Goal: Answer question/provide support: Share knowledge or assist other users

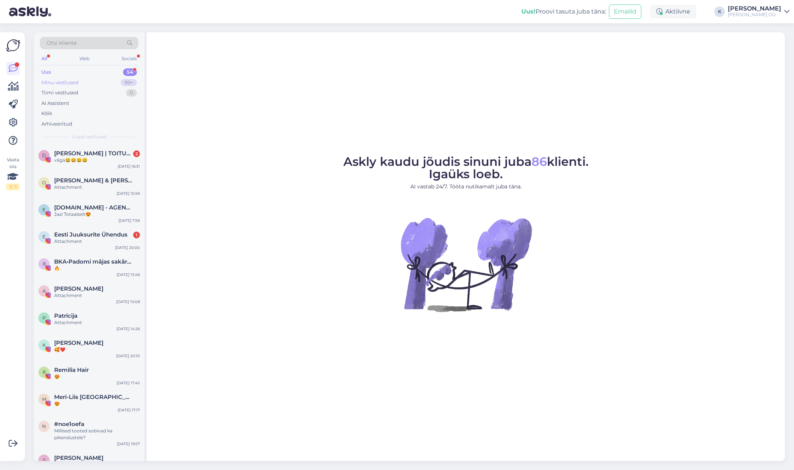
click at [64, 80] on div "Minu vestlused" at bounding box center [59, 83] width 37 height 8
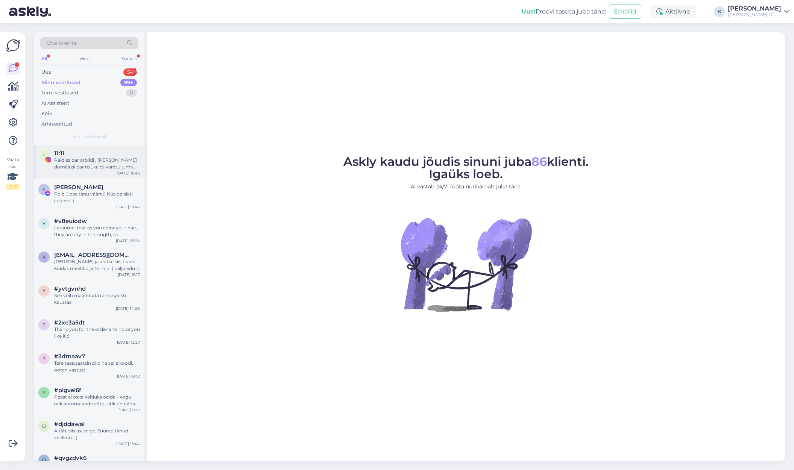
click at [73, 162] on div "Paldies par atbildi . [PERSON_NAME] domājusi par to , ka es varētu jums atgriez…" at bounding box center [97, 164] width 86 height 14
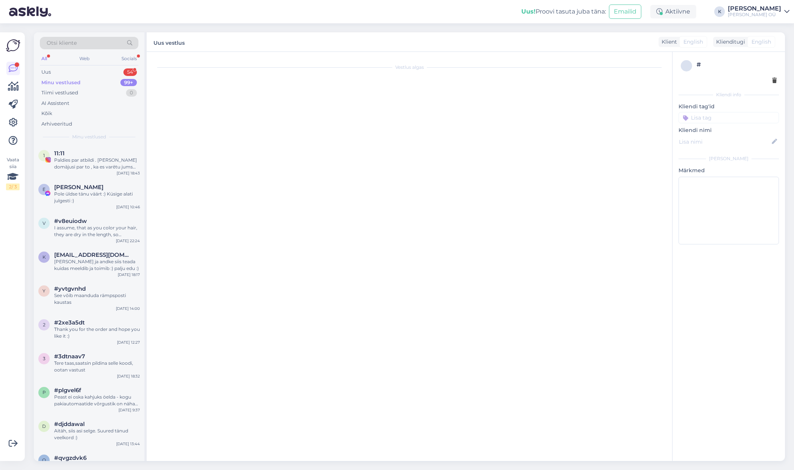
scroll to position [90, 0]
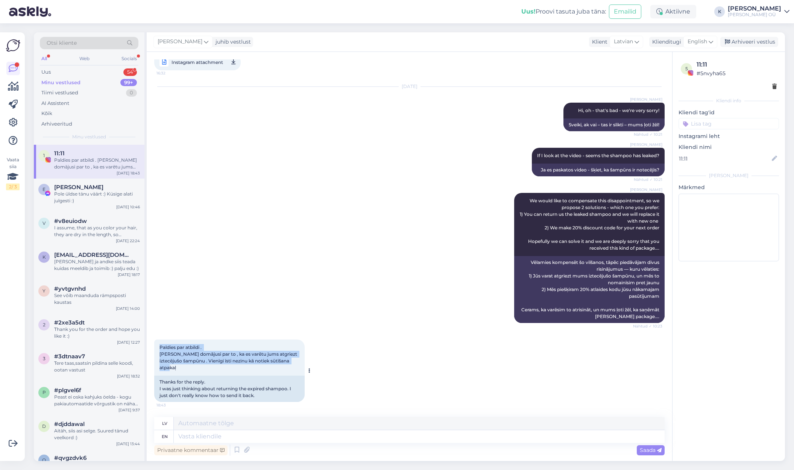
drag, startPoint x: 177, startPoint y: 364, endPoint x: 156, endPoint y: 347, distance: 27.2
click at [156, 347] on div "Paldies par atbildi . [PERSON_NAME] domājusi par to , ka es varētu jums atgriez…" at bounding box center [229, 357] width 150 height 36
drag, startPoint x: 183, startPoint y: 368, endPoint x: 166, endPoint y: 355, distance: 21.7
click at [166, 355] on div "Paldies par atbildi . [PERSON_NAME] domājusi par to , ka es varētu jums atgriez…" at bounding box center [229, 357] width 150 height 36
drag, startPoint x: 159, startPoint y: 347, endPoint x: 189, endPoint y: 366, distance: 35.9
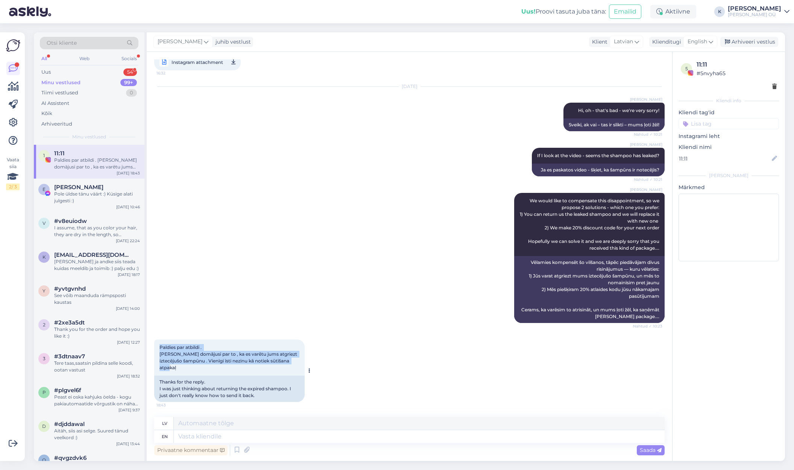
click at [189, 366] on div "Paldies par atbildi . [PERSON_NAME] domājusi par to , ka es varētu jums atgriez…" at bounding box center [229, 357] width 150 height 36
click at [167, 353] on span "Paldies par atbildi . [PERSON_NAME] domājusi par to , ka es varētu jums atgriez…" at bounding box center [228, 357] width 139 height 26
drag, startPoint x: 160, startPoint y: 347, endPoint x: 185, endPoint y: 367, distance: 31.3
click at [185, 367] on div "Paldies par atbildi . [PERSON_NAME] domājusi par to , ka es varētu jums atgriez…" at bounding box center [229, 357] width 150 height 36
drag, startPoint x: 183, startPoint y: 368, endPoint x: 158, endPoint y: 349, distance: 31.6
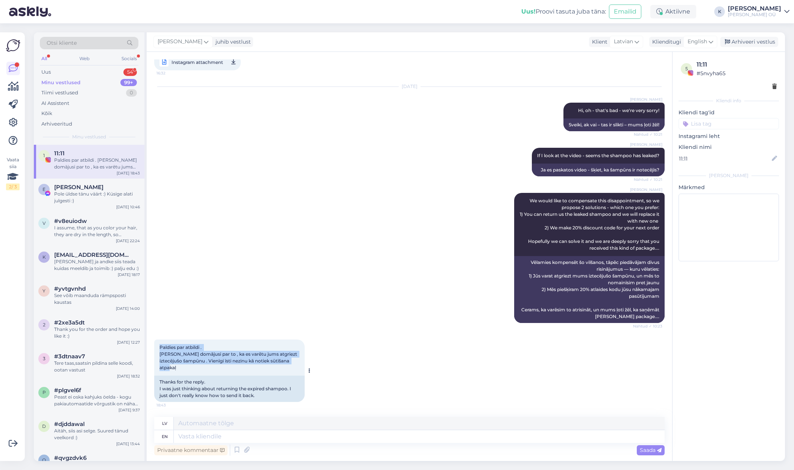
click at [158, 349] on div "Paldies par atbildi . [PERSON_NAME] domājusi par to , ka es varētu jums atgriez…" at bounding box center [229, 357] width 150 height 36
click at [217, 438] on textarea at bounding box center [419, 436] width 491 height 13
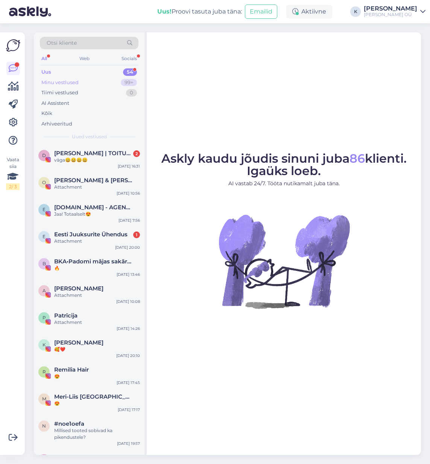
click at [80, 82] on div "Minu vestlused 99+" at bounding box center [89, 82] width 99 height 11
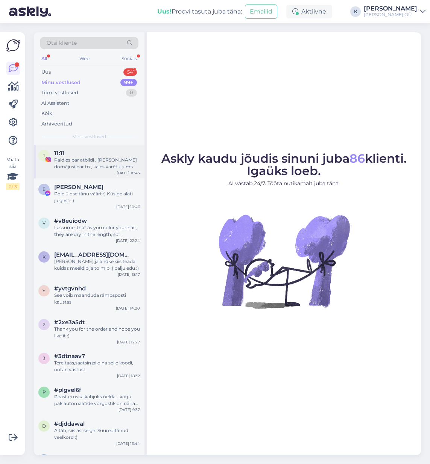
click at [116, 165] on div "Paldies par atbildi . [PERSON_NAME] domājusi par to , ka es varētu jums atgriez…" at bounding box center [97, 164] width 86 height 14
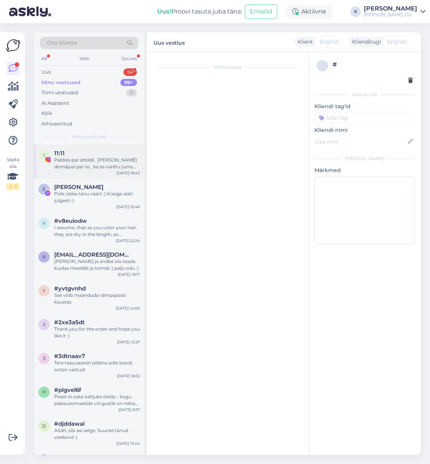
scroll to position [96, 0]
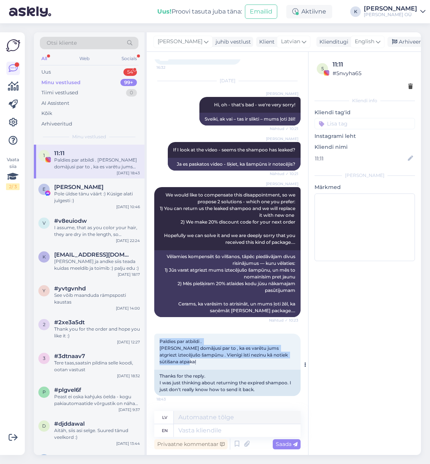
drag, startPoint x: 203, startPoint y: 359, endPoint x: 159, endPoint y: 343, distance: 46.9
click at [159, 343] on div "Paldies par atbildi . [PERSON_NAME] domājusi par to , ka es varētu jums atgriez…" at bounding box center [227, 352] width 146 height 36
copy span "Paldies par atbildi . [PERSON_NAME] domājusi par to , ka es varētu jums atgriez…"
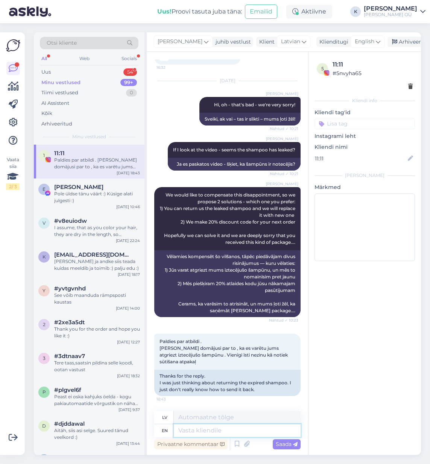
click at [242, 431] on textarea at bounding box center [237, 430] width 127 height 13
click at [208, 428] on textarea at bounding box center [237, 430] width 127 height 13
type textarea "Yes, o"
type textarea "Jā,"
type textarea "Yes, of"
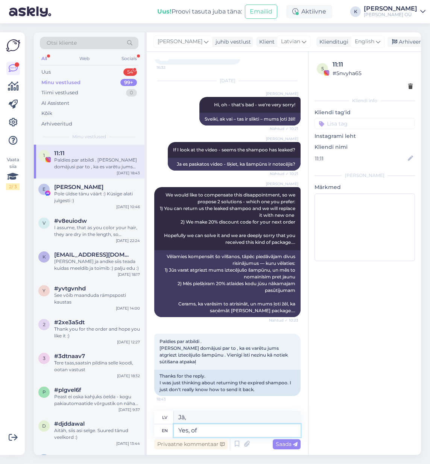
type textarea "[PERSON_NAME], no"
type textarea "Yes, of course."
type textarea "[PERSON_NAME], protams."
type textarea "Yes, of course. SO t"
type textarea "[PERSON_NAME], protams. [GEOGRAPHIC_DATA]"
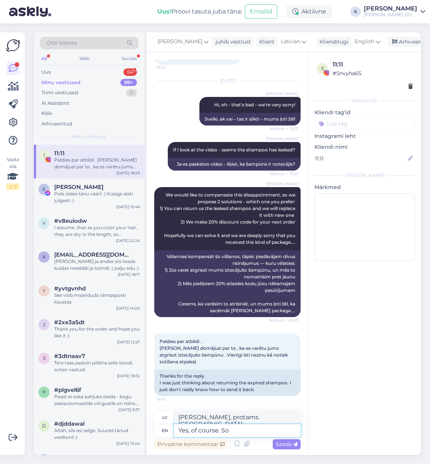
type textarea "Yes, of course. So t"
type textarea "[PERSON_NAME], protams. [GEOGRAPHIC_DATA]"
type textarea "Yes, of course. So the returning i"
type textarea "[PERSON_NAME], protams. Tātad atgriešanās"
type textarea "Yes, of course. So the returning instructions a"
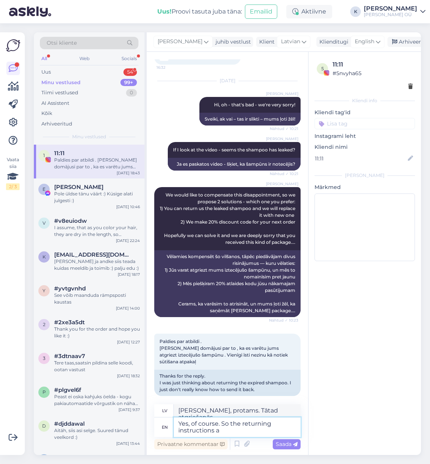
type textarea "[PERSON_NAME], protams. Tātad atgriešanās instrukcijas"
type textarea "Yes, of course. So the returning instructions are"
type textarea "[PERSON_NAME], protams. Tātad atgriešanās instrukcijas ir šādas."
type textarea "Yes, of course. So the returning instructions are here:"
type textarea "[PERSON_NAME], protams. Tātad atgriešanas instrukcijas ir šeit:"
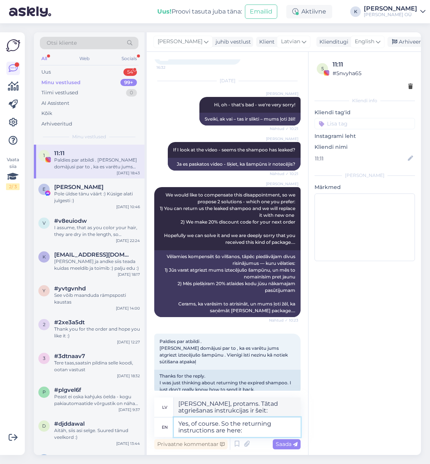
paste textarea "[URL][DOMAIN_NAME]"
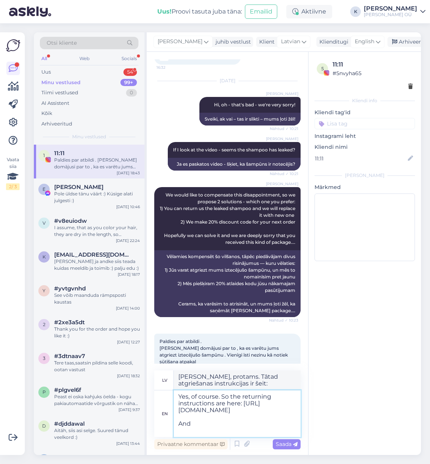
type textarea "Yes, of course. So the returning instructions are here: [URL][DOMAIN_NAME] And"
type textarea "[PERSON_NAME], protams. Atgriešanas instrukcijas ir šeit: [URL][DOMAIN_NAME] Un"
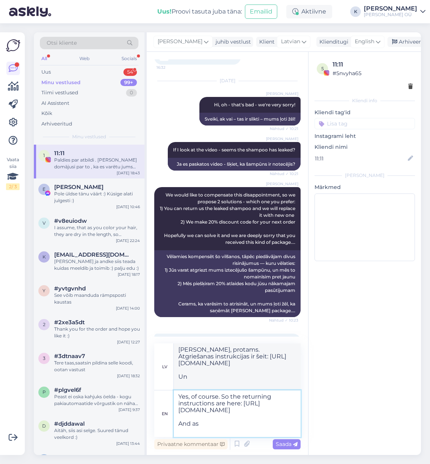
type textarea "Yes, of course. So the returning instructions are here: [URL][DOMAIN_NAME] And …"
type textarea "[PERSON_NAME], protams. Atgriešanas instrukcijas ir šeit: [URL][DOMAIN_NAME] Un…"
type textarea "Yes, of course. So the returning instructions are here: [URL][DOMAIN_NAME] And"
type textarea "[PERSON_NAME], protams. Atgriešanas instrukcijas ir šeit: [URL][DOMAIN_NAME] Un"
type textarea "Yes, of course. So the returning instructions are here: [URL][DOMAIN_NAME] And …"
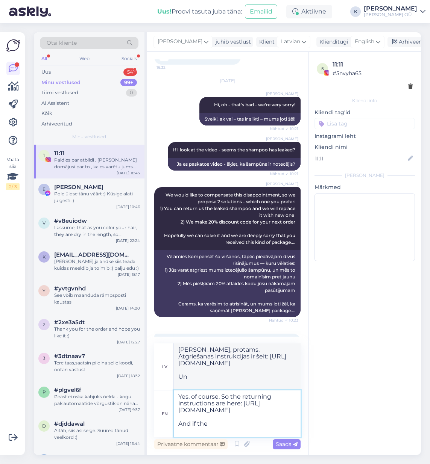
type textarea "[PERSON_NAME], protams. Tātad atgriešanas instrukcijas ir šeit: [URL][DOMAIN_NA…"
type textarea "Yes, of course. So the returning instructions are here: [URL][DOMAIN_NAME] And …"
type textarea "[PERSON_NAME], protams. Atgriešanas instrukcijas ir šeit: [URL][DOMAIN_NAME] Un…"
type textarea "Yes, of course. So the returning instructions are here: [URL][DOMAIN_NAME] And …"
type textarea "[PERSON_NAME], protams. Atgriešanas instrukcijas ir šeit: [URL][DOMAIN_NAME] Un…"
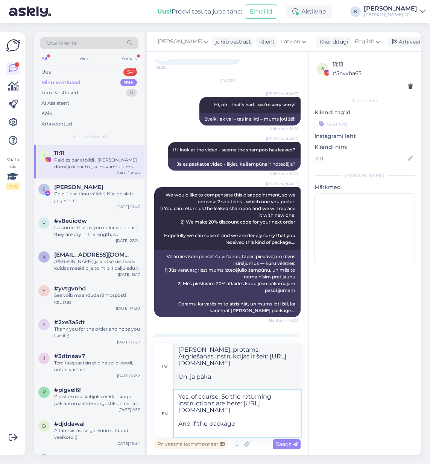
drag, startPoint x: 238, startPoint y: 427, endPoint x: 180, endPoint y: 423, distance: 57.3
click at [180, 423] on textarea "Yes, of course. So the returning instructions are here: [URL][DOMAIN_NAME] And …" at bounding box center [237, 414] width 127 height 47
drag, startPoint x: 224, startPoint y: 396, endPoint x: 239, endPoint y: 395, distance: 15.1
click at [239, 395] on textarea "Yes, of course. So the returning instructions are here: [URL][DOMAIN_NAME] And …" at bounding box center [237, 414] width 127 height 47
type textarea "Yes, of course. Plee returning instructions are here: [URL][DOMAIN_NAME] And if…"
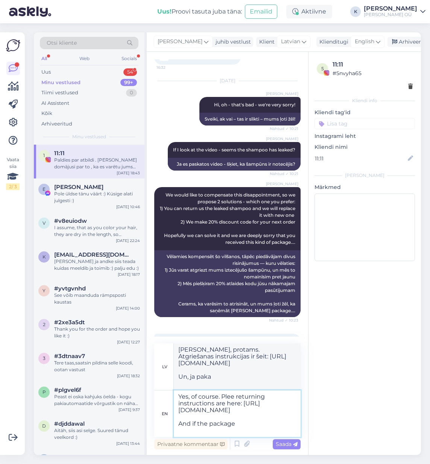
type textarea "[PERSON_NAME], protams. Lūdzu, atgrieziet sūtījumu šeit: [URL][DOMAIN_NAME] Un,…"
type textarea "Yes, of course. Please returning instructions are here: [URL][DOMAIN_NAME] And …"
type textarea "[PERSON_NAME], protams. Lūdzu, skatiet atgriešanas instrukcijas šeit: [URL][DOM…"
type textarea "Yes, of course. Pleasee returning instructions are here: [URL][DOMAIN_NAME] And…"
type textarea "[PERSON_NAME], protams. Lūdzu, atgriezšanas instrukcijas ir šeit: [URL][DOMAIN_…"
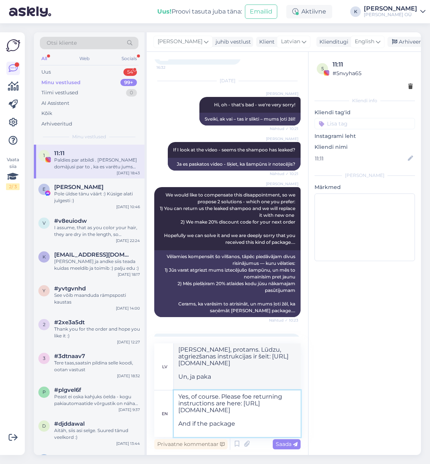
type textarea "Yes, of course. Please fore returning instructions are here: [URL][DOMAIN_NAME]…"
type textarea "[PERSON_NAME], protams. Lūdzu, skatiet atgriešanas instrukcijas šeit: [URL][DOM…"
type textarea "Yes, of course. Please folle returning instructions are here: [URL][DOMAIN_NAME…"
type textarea "[PERSON_NAME], protams. Lūdzu, ievērojiet atgriešanas instrukcijas šeit: [URL][…"
type textarea "Yes, of course. Please follow e returning instructions are here: [URL][DOMAIN_N…"
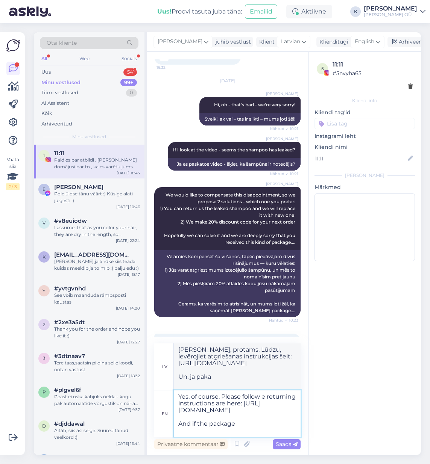
type textarea "[PERSON_NAME], protams. Lūdzu, ievērojiet atgriešanas instrukcijas, kas atrodam…"
type textarea "Yes, of course. Please follow te returning instructions are here: [URL][DOMAIN_…"
type textarea "[PERSON_NAME], protams. Lūdzu, ievērojiet atgriešanas instrukcijas šeit: [URL][…"
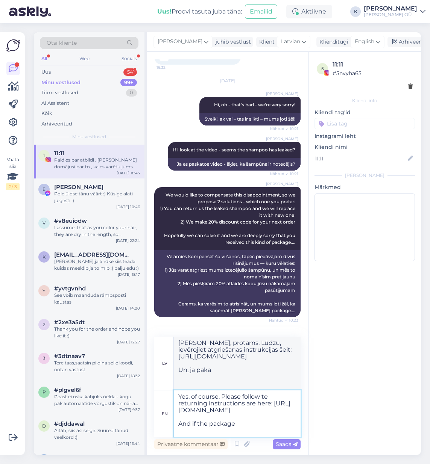
type textarea "Yes, of course. Please follow the returning instructions are here: [URL][DOMAIN…"
type textarea "[PERSON_NAME], protams. Lūdzu, ievērojiet atgriešanas instrukcijas, kas atrodam…"
drag, startPoint x: 247, startPoint y: 404, endPoint x: 270, endPoint y: 402, distance: 23.7
click at [270, 402] on textarea "Yes, of course. Please follow the returning instructions are here: [URL][DOMAIN…" at bounding box center [237, 414] width 127 height 47
type textarea "Yes, of course. Please follow the returning instructions he: [URL][DOMAIN_NAME]…"
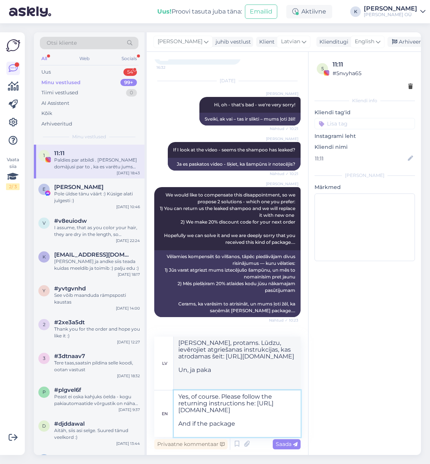
type textarea "[PERSON_NAME], protams. Lūdzu, ievērojiet atgriešanas norādījumus: [URL][DOMAIN…"
type textarea "Yes, of course. Please follow the returning instructions here: [URL][DOMAIN_NAM…"
type textarea "[PERSON_NAME], protams. Lūdzu, izpildiet atgriešanas norādījumus šeit: [URL][DO…"
drag, startPoint x: 238, startPoint y: 425, endPoint x: 174, endPoint y: 421, distance: 64.0
click at [174, 421] on textarea "Yes, of course. Please follow the returning instructions here: [URL][DOMAIN_NAM…" at bounding box center [237, 414] width 127 height 47
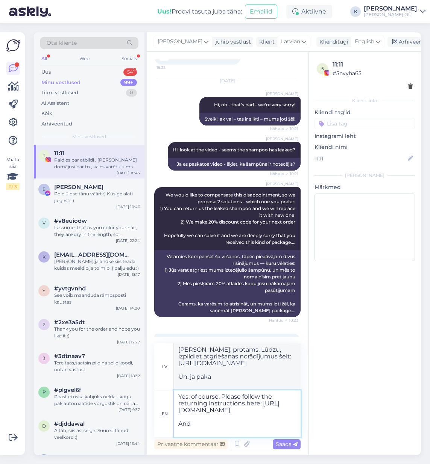
type textarea "Yes, of course. Please follow the returning instructions here: [URL][DOMAIN_NAM…"
type textarea "[PERSON_NAME], protams. Lūdzu, izpildiet atgriešanas norādījumus šeit: [URL][DO…"
type textarea "Yes, of course. Please follow the returning instructions here: [URL][DOMAIN_NAM…"
type textarea "[PERSON_NAME], protams. Lūdzu, izpildiet atgriešanas norādījumus šeit: [URL][DO…"
type textarea "Yes, of course. Please follow the returning instructions here: [URL][DOMAIN_NAM…"
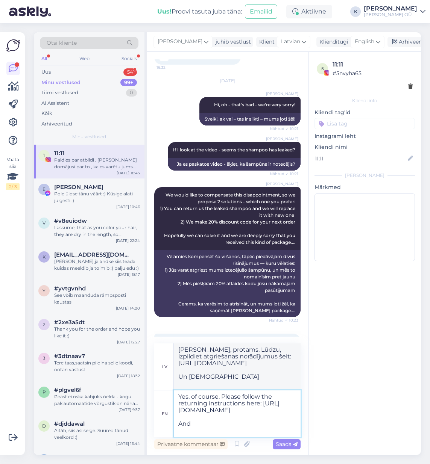
type textarea "[PERSON_NAME], protams. Lūdzu, izpildiet atgriešanas norādījumus šeit: [URL][DO…"
type textarea "Yes, of course. Please follow the returning instructions here: [URL][DOMAIN_NAM…"
type textarea "[PERSON_NAME], protams. Lūdzu, izpildiet atgriešanas norādījumus šeit: [URL][DO…"
type textarea "Yes, of course. Please follow the returning instructions here: [URL][DOMAIN_NAM…"
type textarea "[PERSON_NAME], protams. Lūdzu, izpildiet atgriešanas norādījumus šeit: [URL][DO…"
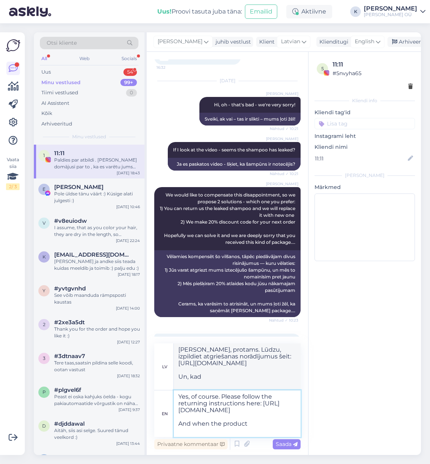
type textarea "Yes, of course. Please follow the returning instructions here: [URL][DOMAIN_NAM…"
type textarea "[PERSON_NAME], protams. Lūdzu, izpildiet atgriešanas norādījumus šeit: [URL][DO…"
type textarea "Yes, of course. Please follow the returning instructions here: [URL][DOMAIN_NAM…"
type textarea "[PERSON_NAME], protams. Lūdzu, izpildiet atgriešanas norādījumus šeit: [URL][DO…"
type textarea "Yes, of course. Please follow the returning instructions here: [URL][DOMAIN_NAM…"
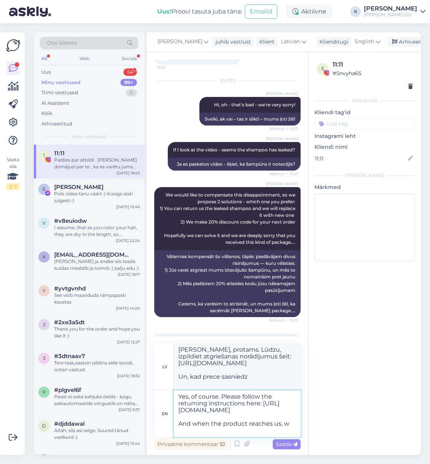
type textarea "[PERSON_NAME], protams. Lūdzu, izpildiet atgriešanas norādījumus šeit: [URL][DO…"
type textarea "Yes, of course. Please follow the returning instructions here: [URL][DOMAIN_NAM…"
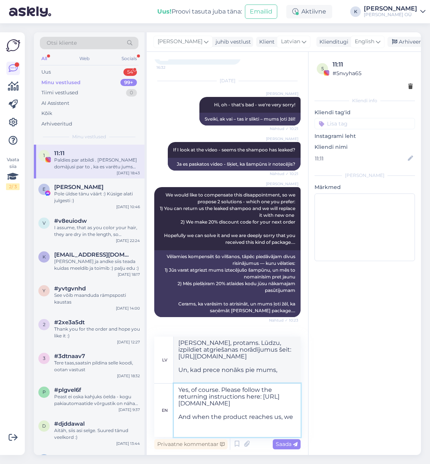
type textarea "[PERSON_NAME], protams. Lūdzu, izpildiet atgriešanas norādījumus šeit: [URL][DO…"
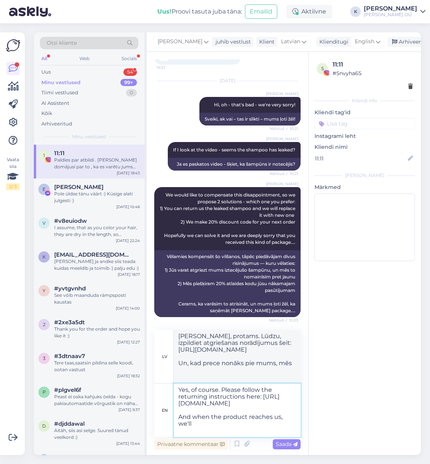
type textarea "Yes, of course. Please follow the returning instructions here: [URL][DOMAIN_NAM…"
type textarea "[PERSON_NAME], protams. Lūdzu, izpildiet atgriešanas norādījumus šeit: [URL][DO…"
type textarea "Yes, of course. Please follow the returning instructions here: [URL][DOMAIN_NAM…"
type textarea "[PERSON_NAME], protams. Lūdzu, izpildiet atgriešanas norādījumus šeit: [URL][DO…"
type textarea "Yes, of course. Please follow the returning instructions here: [URL][DOMAIN_NAM…"
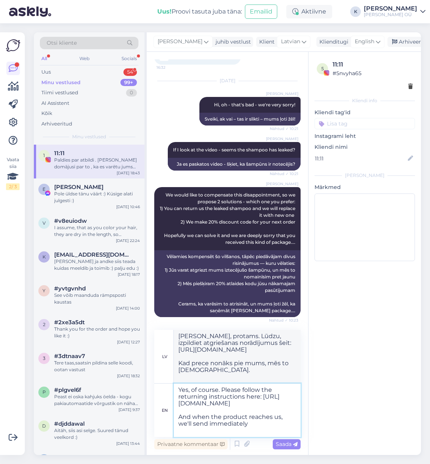
type textarea "[PERSON_NAME], protams. Lūdzu, izpildiet atgriešanas norādījumus šeit: [URL][DO…"
type textarea "Yes, of course. Please follow the returning instructions here: [URL][DOMAIN_NAM…"
type textarea "[PERSON_NAME], protams. Lūdzu, izpildiet atgriešanas instrukcijas šeit: [URL][D…"
type textarea "Yes, of course. Please follow the returning instructions here: [URL][DOMAIN_NAM…"
type textarea "[PERSON_NAME], protams. Lūdzu, izpildiet atgriešanas instrukcijas šeit: [URL][D…"
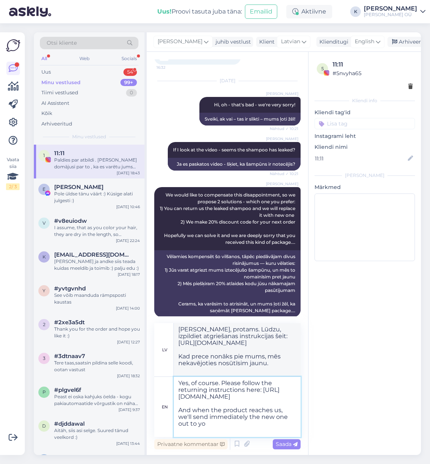
type textarea "Yes, of course. Please follow the returning instructions here: [URL][DOMAIN_NAM…"
type textarea "[PERSON_NAME], protams. Lūdzu, izpildiet atgriešanas instrukcijas šeit: [URL][D…"
type textarea "Yes, of course. Please follow the returning instructions here: [URL][DOMAIN_NAM…"
type textarea "[PERSON_NAME], protams. Lūdzu, izpildiet atgriešanas instrukcijas šeit: [URL][D…"
click at [281, 411] on textarea "Yes, of course. Please follow the returning instructions here: [URL][DOMAIN_NAM…" at bounding box center [237, 407] width 127 height 60
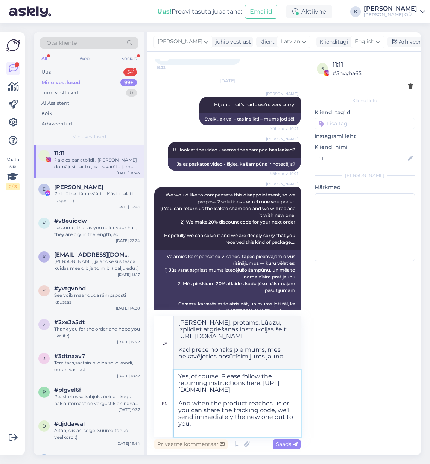
type textarea "Yes, of course. Please follow the returning instructions here: [URL][DOMAIN_NAM…"
type textarea "[PERSON_NAME], protams. Lūdzu, izpildiet atgriešanas instrukcijas šeit: [URL][D…"
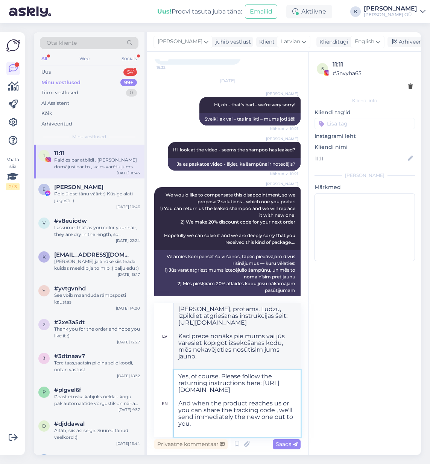
drag, startPoint x: 199, startPoint y: 424, endPoint x: 179, endPoint y: 403, distance: 28.8
click at [179, 403] on textarea "Yes, of course. Please follow the returning instructions here: [URL][DOMAIN_NAM…" at bounding box center [237, 403] width 127 height 67
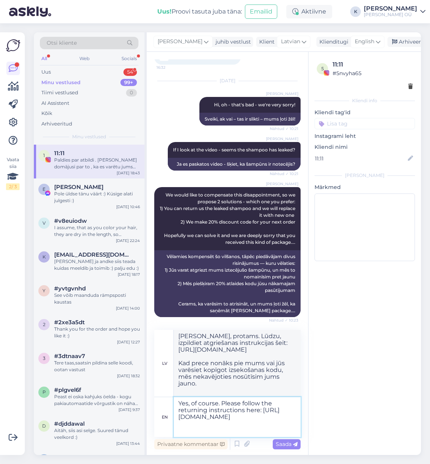
type textarea "Yes, of course. Please follow the returning instructions here: [URL][DOMAIN_NAM…"
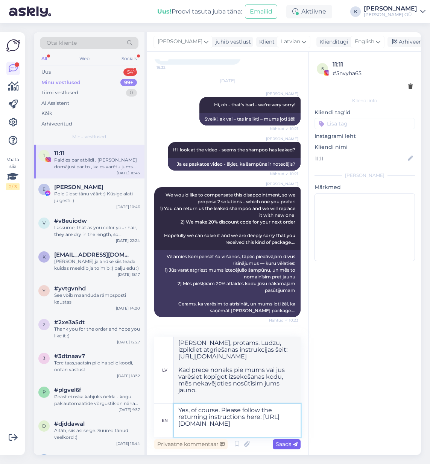
type textarea "[PERSON_NAME], protams. Lūdzu, izpildiet atgriešanas norādījumus šeit: [URL][DO…"
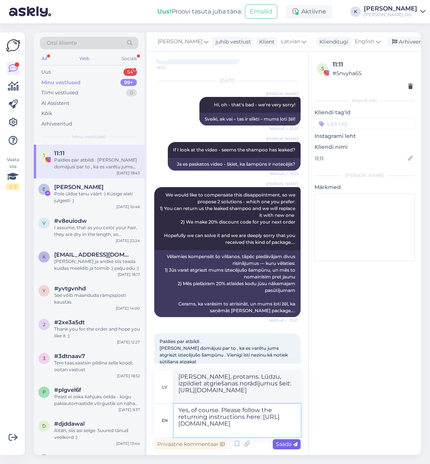
type textarea "Yes, of course. Please follow the returning instructions here: [URL][DOMAIN_NAM…"
click at [287, 443] on span "Saada" at bounding box center [287, 444] width 22 height 7
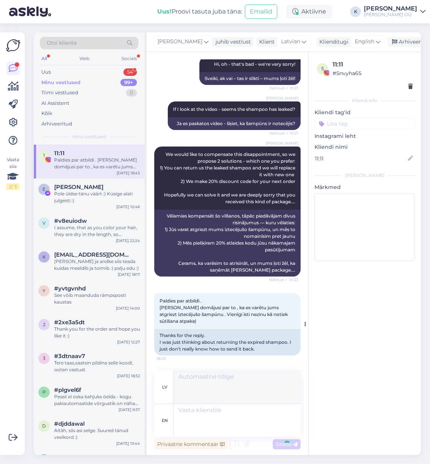
scroll to position [155, 0]
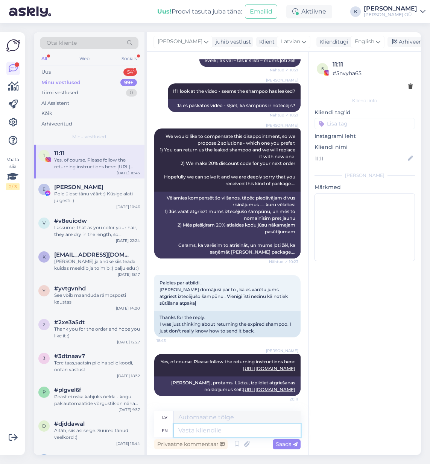
click at [200, 427] on textarea at bounding box center [237, 430] width 127 height 13
type textarea "Please"
type textarea "Lūdzu"
type textarea "Please let"
type textarea "Lūdzu, ļaujiet"
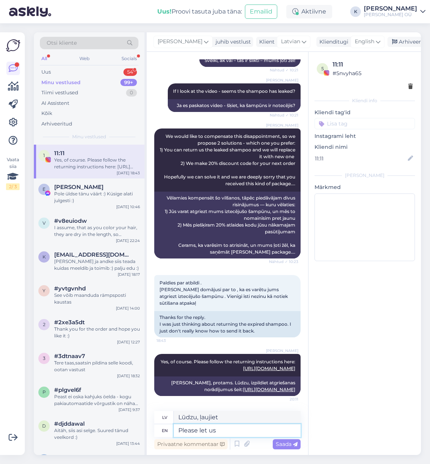
type textarea "Please let us k"
type textarea "Lūdzu, ļaujiet mums"
type textarea "Please let us know"
type textarea "Lūdzu, paziņojiet mums"
type textarea "Please let us know when"
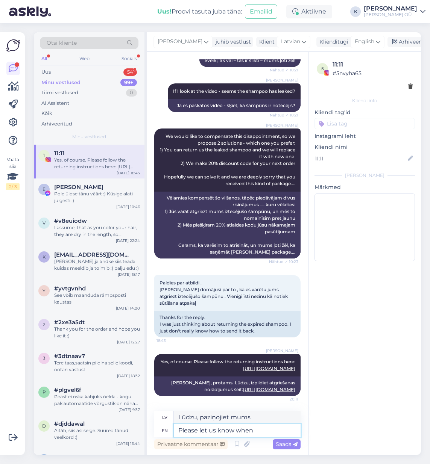
type textarea "Lūdzu, paziņojiet mums, kad"
type textarea "Please let us know when you"
type textarea "Lūdzu, paziņojiet mums, kad jūs"
type textarea "Please let us know whe"
type textarea "Lūdzu, paziņojiet mums, kad"
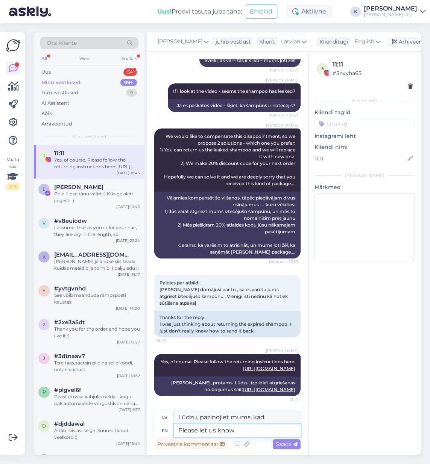
type textarea "Please let us kno"
type textarea "Lūdzu, paziņojiet mums"
type textarea "Please let u"
type textarea "Lūdzu, ļaujiet mums"
type textarea "Please le"
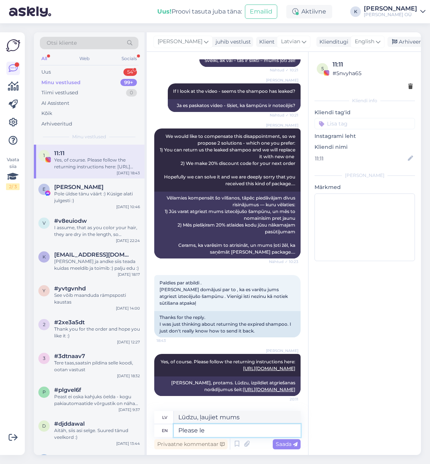
type textarea "Lūdzu, ļaujiet"
type textarea "Please"
type textarea "Lūdzu"
type textarea "P"
click at [243, 391] on link "[URL][DOMAIN_NAME]" at bounding box center [269, 390] width 52 height 6
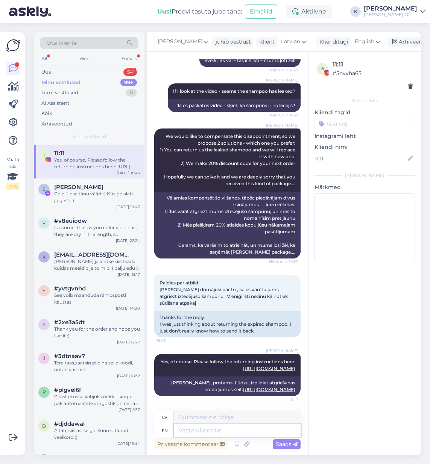
click at [194, 430] on textarea at bounding box center [237, 430] width 127 height 13
type textarea "An"
type textarea "And"
type textarea "Un"
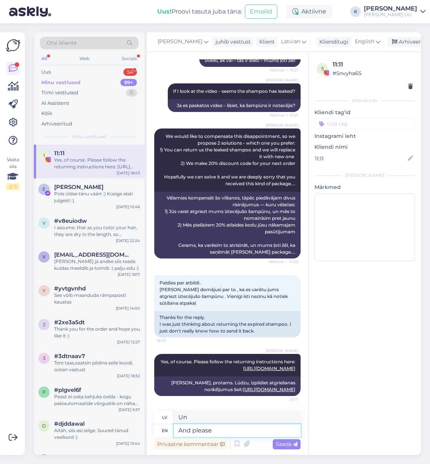
type textarea "And please s"
type textarea "Un, lūdzu"
type textarea "And please share yo"
type textarea "Un, lūdzu, padalieties"
type textarea "And please share your"
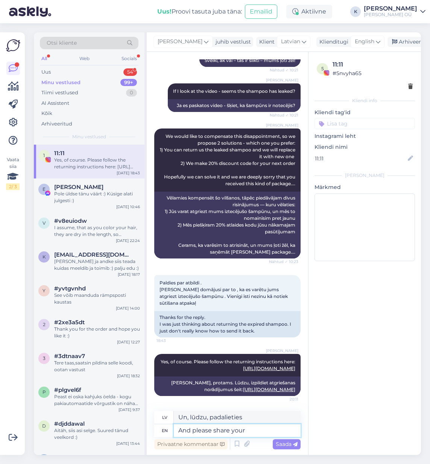
type textarea "Un, lūdzu, padalieties ar savu"
type textarea "And please share your name a"
type textarea "Un, lūdzu, padalieties ar savu vārdu"
type textarea "And please share your name and o"
type textarea "Un, lūdzu, padalieties ar savu vārdu un"
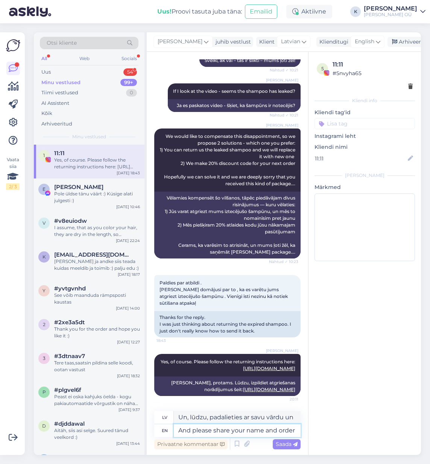
type textarea "And please share your name and order n"
type textarea "Un, lūdzu, dalieties ar savu vārdu un pasūtījumu."
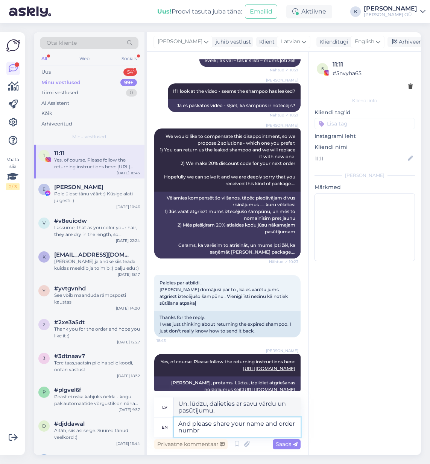
type textarea "And please share your name and order numbr"
type textarea "Un, lūdzu, padalieties ar savu vārdu un pasūtījuma numuru."
type textarea "And please share your name and order number, so"
type textarea "Un, lūdzu, norādiet savu vārdu un pasūtījuma numuru,"
type textarea "And please share your name and order number, so w"
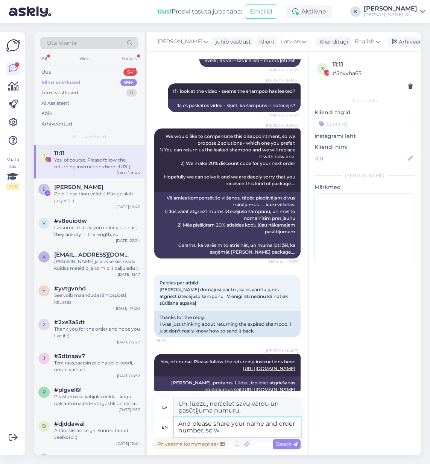
type textarea "Un, lūdzu, kopīgojiet savu vārdu un pasūtījuma numuru, lai"
type textarea "And please share your name and order number, so we"
type textarea "Un, lūdzu, dalieties ar savu vārdu un pasūtījuma numuru, lai mēs"
type textarea "And please share your name and order number, so we know"
type textarea "Un, lūdzu, dalieties ar savu vārdu un pasūtījuma numuru, lai mēs to zinātu."
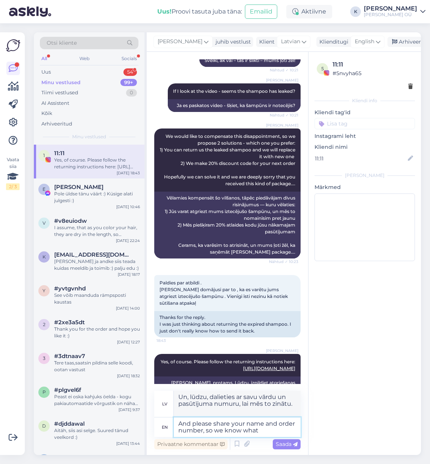
type textarea "And please share your name and order number, so we know what"
type textarea "Un, lūdzu, dalieties ar savu vārdu un pasūtījuma numuru, lai mēs zinātu, ko dar…"
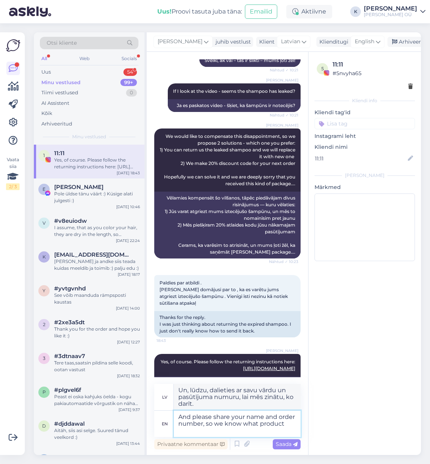
type textarea "And please share your name and order number, so we know what product i"
type textarea "Un, lūdzu, dalieties ar savu vārdu un pasūtījuma numuru, lai mēs zinātu, kāds p…"
type textarea "And please share your name and order number, so we know what product is r"
type textarea "Un, lūdzu, dalieties ar savu vārdu un pasūtījuma numuru, lai mēs zinātu, kas ta…"
type textarea "And please share your name and order number, so we know what product is re"
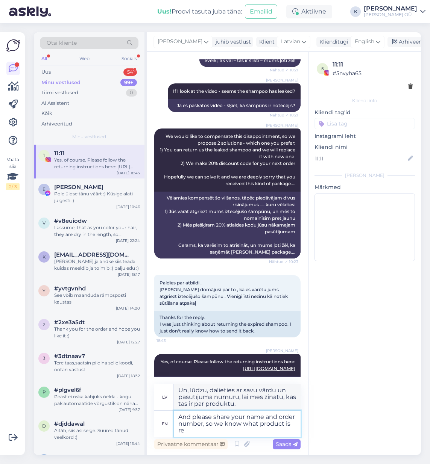
type textarea "Un, lūdzu, dalieties ar savu vārdu un pasūtījuma numuru, lai mēs zinātu, kāds p…"
type textarea "And please share your name and order number, so we know what product is returne…"
type textarea "Un, lūdzu, norādiet savu vārdu un pasūtījuma numuru, lai mēs zinātu, kurš produ…"
type textarea "And please share your name and order number, so we know what product is returne…"
type textarea "Un, lūdzu, padalieties ar savu vārdu un pasūtījuma numuru, lai mēs zinātu, kura…"
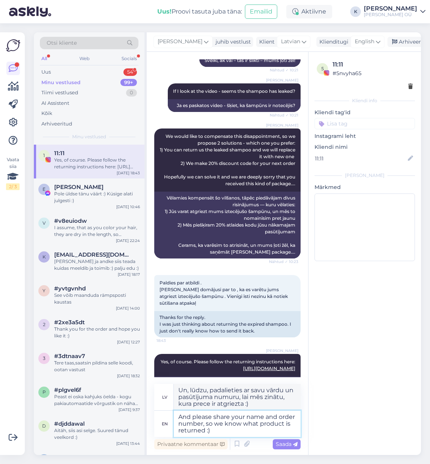
scroll to position [182, 0]
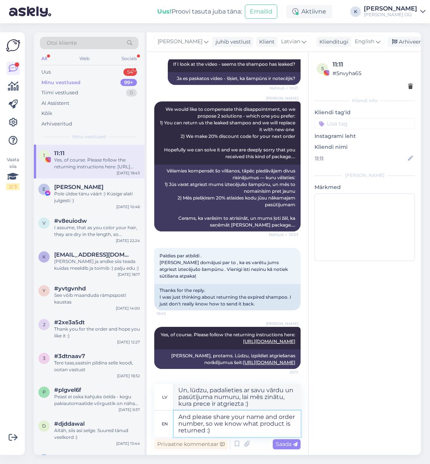
click at [236, 430] on textarea "And please share your name and order number, so we know what product is returne…" at bounding box center [237, 424] width 127 height 26
type textarea "And please share your name and order number, so we know what product is returned"
type textarea "Un, lūdzu, norādiet savu vārdu un pasūtījuma numuru, lai mēs zinātu, kurš produ…"
type textarea "And please share your name and order number, so we know what product is returne…"
type textarea "Un, lūdzu, dalieties ar savu vārdu un pasūtījuma numuru, lai mēs zinātu, kurš p…"
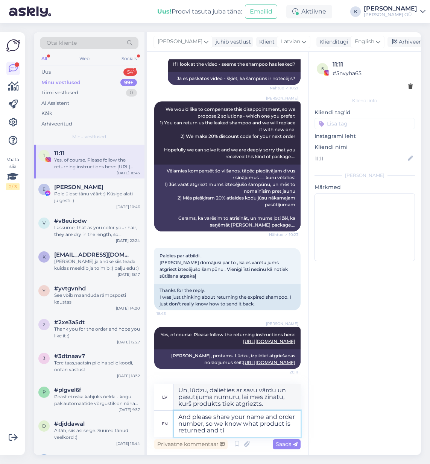
type textarea "And please share your name and order number, so we know what product is returne…"
type textarea "Un, lūdzu, dalieties ar savu vārdu un pasūtījuma numuru, lai mēs zinātu, kurš p…"
type textarea "And please share your name and order number, so we know what product is returne…"
type textarea "Un, lūdzu, dalieties ar savu vārdu un pasūtījuma numuru, lai mēs zinātu, kurš p…"
type textarea "And please share your name and order number, so we know what product is returned"
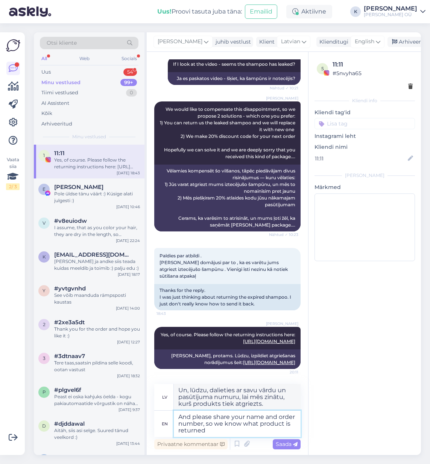
type textarea "Un, lūdzu, norādiet savu vārdu un pasūtījuma numuru, lai mēs zinātu, kurš produ…"
type textarea "And please share your name and order number, so we know what product is returne…"
type textarea "Un, lūdzu, dalieties ar savu vārdu un pasūtījuma numuru, lai mēs zinātu, kurš p…"
type textarea "And please share your name and order number, so we know what product is returne…"
type textarea "Un, lūdzu, norādiet savu vārdu un pasūtījuma numuru, lai mēs zinātu, kurš produ…"
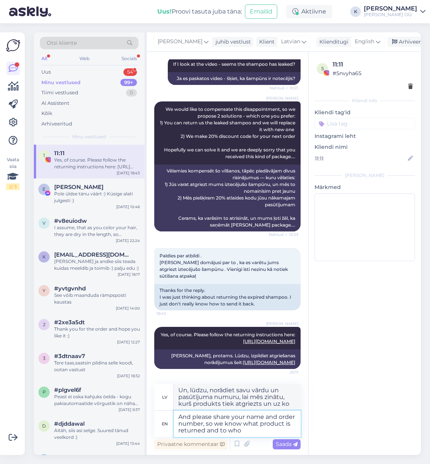
type textarea "And please share your name and order number, so we know what product is returne…"
type textarea "Un, lūdzu, norādiet savu vārdu un pasūtījuma numuru, lai mēs zinātu, kurš produ…"
type textarea "And please share your name and order number, so we know what product is returne…"
type textarea "Un, lūdzu, dalieties ar savu vārdu un pasūtījuma numuru, lai mēs zinātu, kāda p…"
type textarea "And please share your name and order number, so we know what product is returne…"
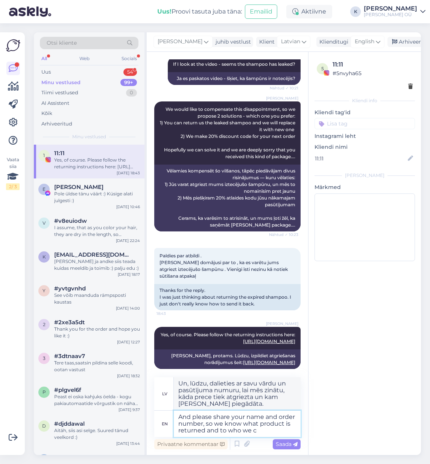
type textarea "Un, lūdzu, dalieties ar savu vārdu un pasūtījuma numuru, lai mēs zinātu, kāda p…"
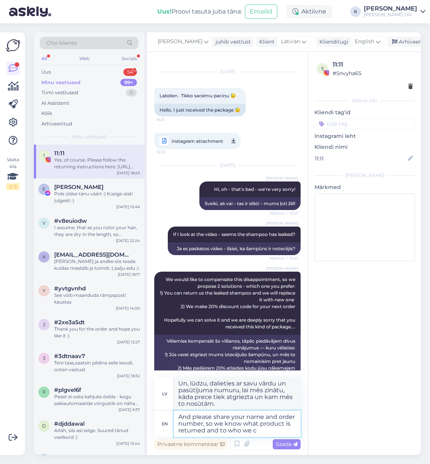
scroll to position [188, 0]
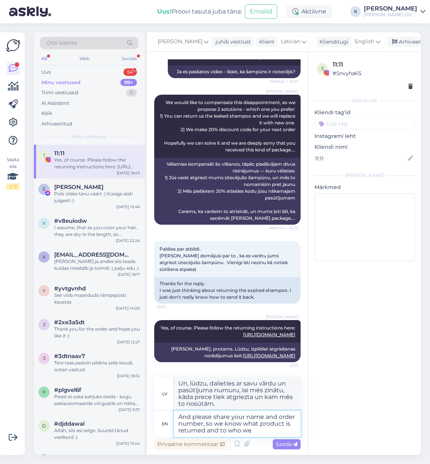
type textarea "And please share your name and order number, so we know what product is returne…"
type textarea "Un, lūdzu, dalieties ar savu vārdu un pasūtījuma numuru, lai mēs zinātu, kāda p…"
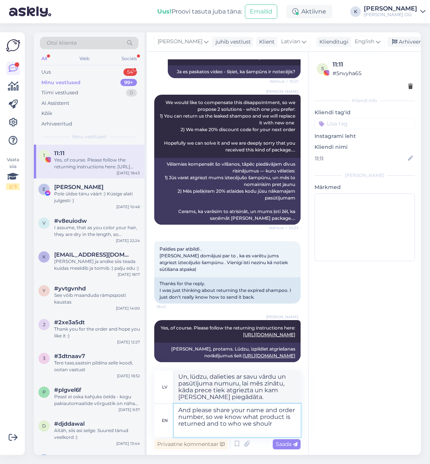
type textarea "And please share your name and order number, so we know what product is returne…"
type textarea "Un, lūdzu, dalieties ar savu vārdu un pasūtījuma numuru, lai mēs zinātu, kāda p…"
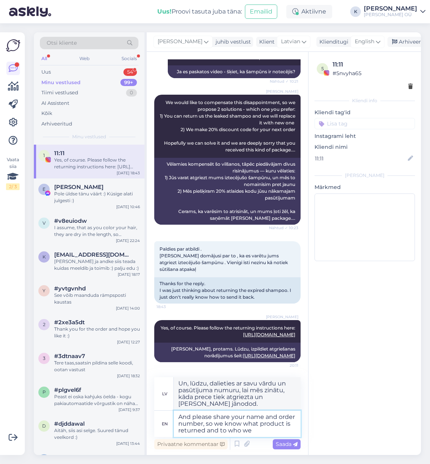
type textarea "And please share your name and order number, so we know what product is returne…"
type textarea "Un, lūdzu, dalieties ar savu vārdu un pasūtījuma numuru, lai mēs zinātu, kāda p…"
type textarea "And please share your name and order number, so we know what product is returne…"
type textarea "Un, lūdzu, norādiet savu vārdu un pasūtījuma numuru, lai mēs zinātu, kurš produ…"
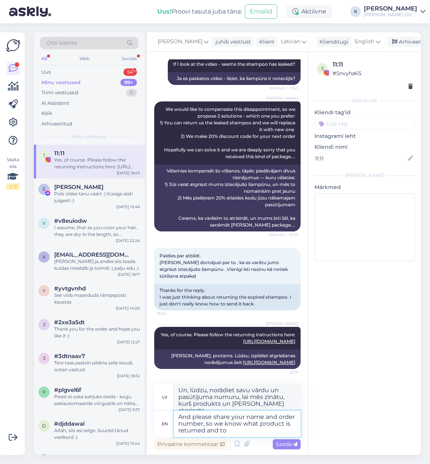
type textarea "And please share your name and order number, so we know what product is returne…"
type textarea "Un, lūdzu, norādiet savu vārdu un pasūtījuma numuru, lai mēs zinātu, kurš produ…"
type textarea "And please share your name and order number, so we know what product is returne…"
type textarea "Un, lūdzu, dalieties ar savu vārdu un pasūtījuma numuru, lai mēs zinātu, kurš p…"
type textarea "And please share your name and order number, so we know what product is returne…"
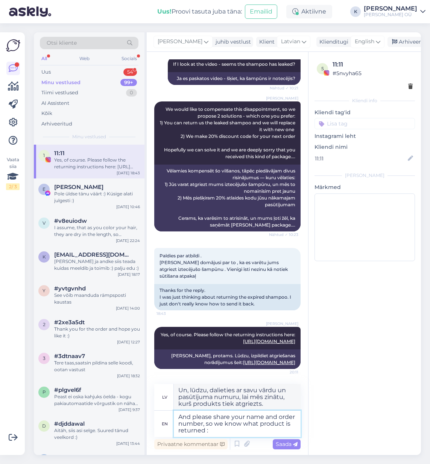
type textarea "Un, lūdzu, norādiet savu vārdu un pasūtījuma numuru, lai mēs zinātu, kurš produ…"
type textarea "And please share your name and order number, so we know what product is returne…"
type textarea "Un, lūdzu, padalieties ar savu vārdu un pasūtījuma numuru, lai mēs zinātu, kura…"
type textarea "And please share your name and order number, so we know what product is returne…"
click at [282, 446] on span "Saada" at bounding box center [287, 444] width 22 height 7
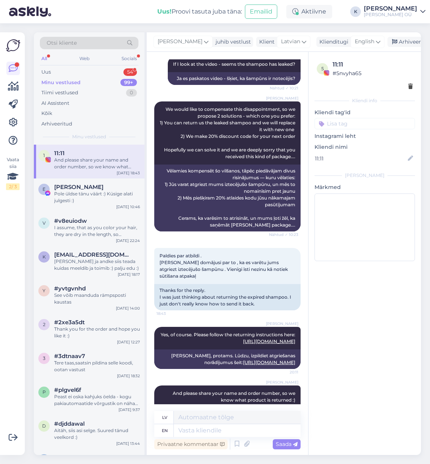
scroll to position [213, 0]
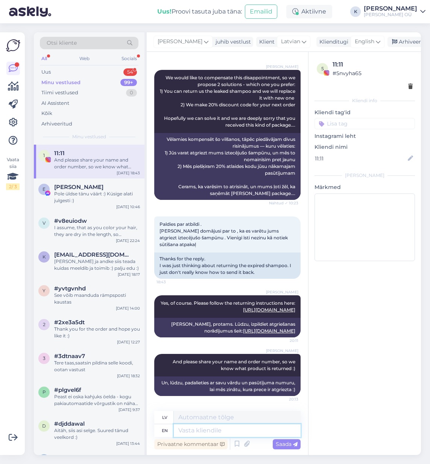
click at [202, 436] on textarea at bounding box center [237, 430] width 127 height 13
type textarea "And"
type textarea "Un"
type textarea "A"
type textarea "Then w"
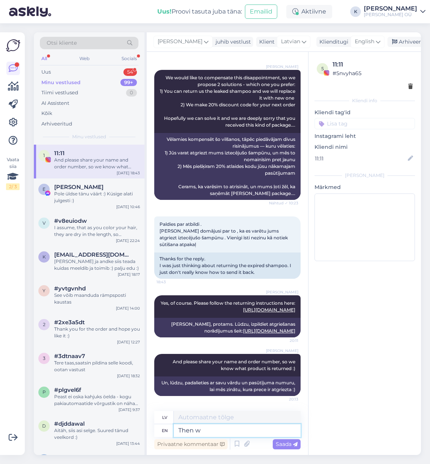
type textarea "Tad"
type textarea "Then we"
type textarea "Tad mēs"
type textarea "Then we can"
type textarea "Tad mēs varam"
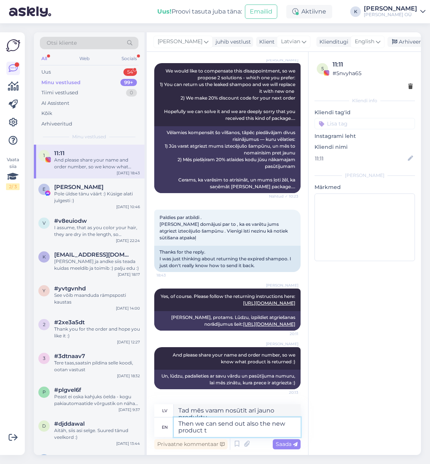
scroll to position [227, 0]
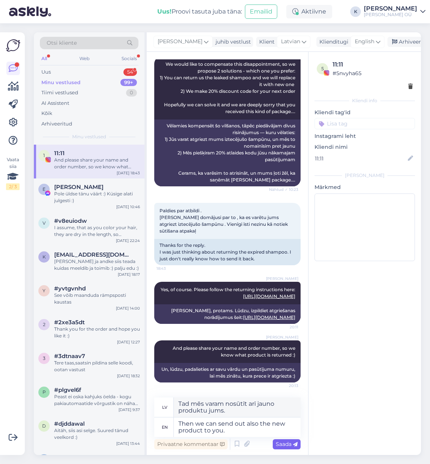
click at [292, 446] on span "Saada" at bounding box center [287, 444] width 22 height 7
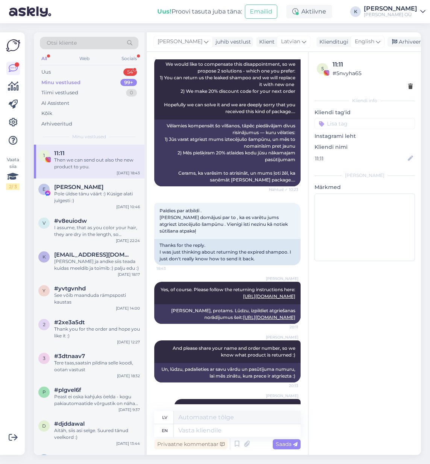
scroll to position [258, 0]
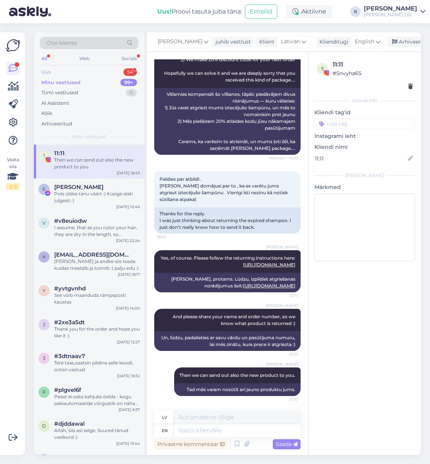
click at [53, 74] on div "Uus 54" at bounding box center [89, 72] width 99 height 11
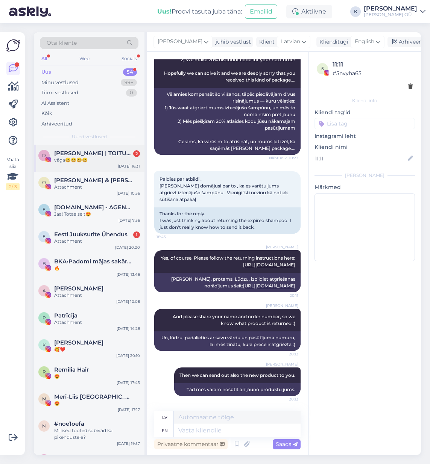
click at [106, 158] on div "väga😀😀😀😀" at bounding box center [97, 160] width 86 height 7
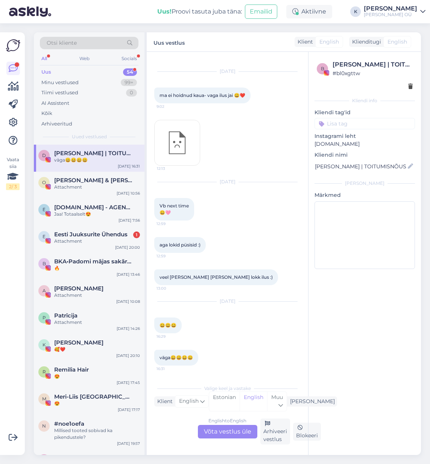
scroll to position [1527, 0]
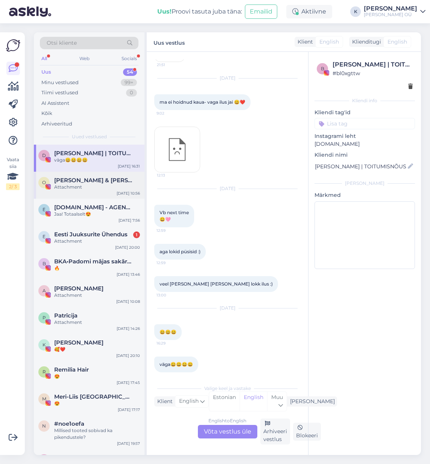
click at [98, 183] on div "[PERSON_NAME] & [PERSON_NAME]" at bounding box center [97, 180] width 86 height 7
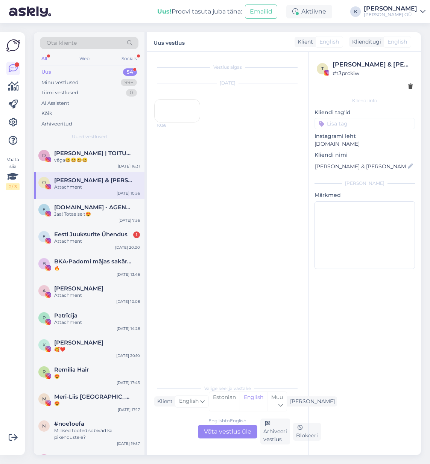
scroll to position [0, 0]
click at [102, 160] on div "väga😀😀😀😀" at bounding box center [97, 160] width 86 height 7
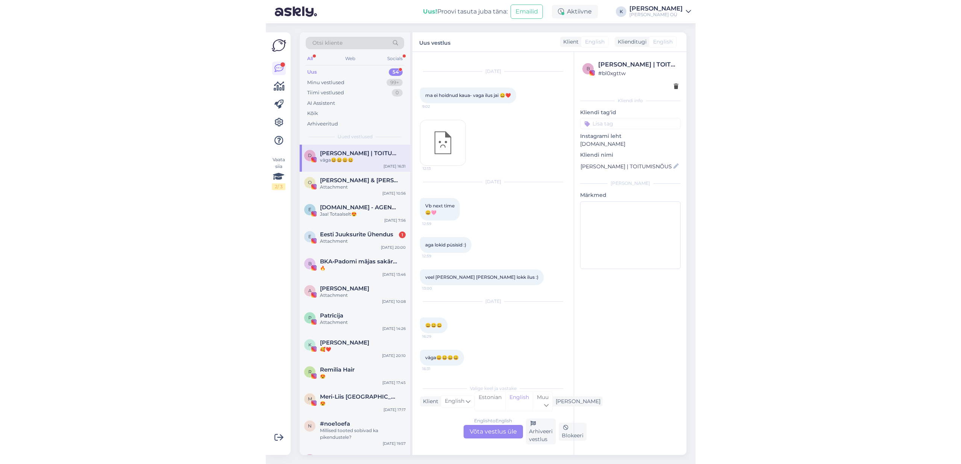
scroll to position [1527, 0]
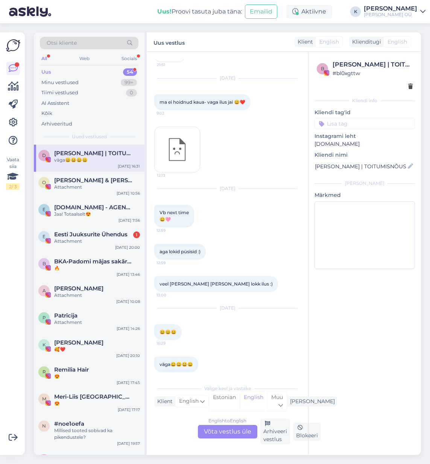
click at [374, 120] on input at bounding box center [364, 123] width 100 height 11
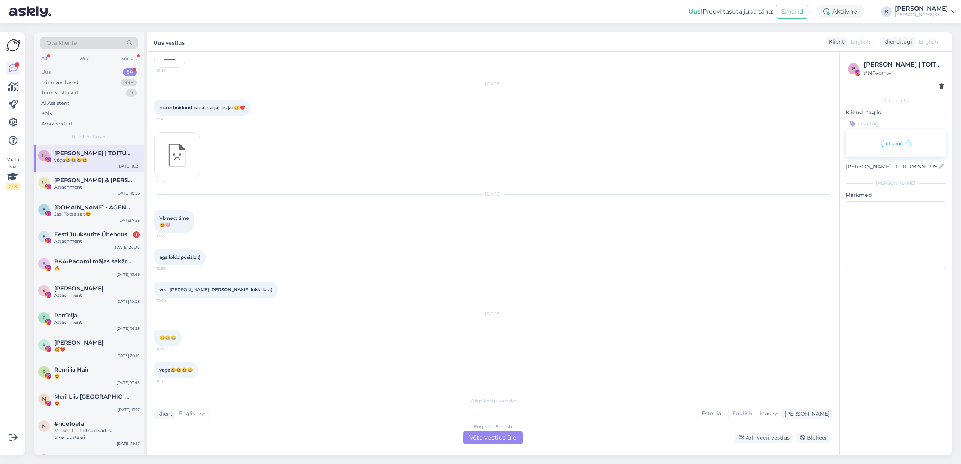
scroll to position [1514, 0]
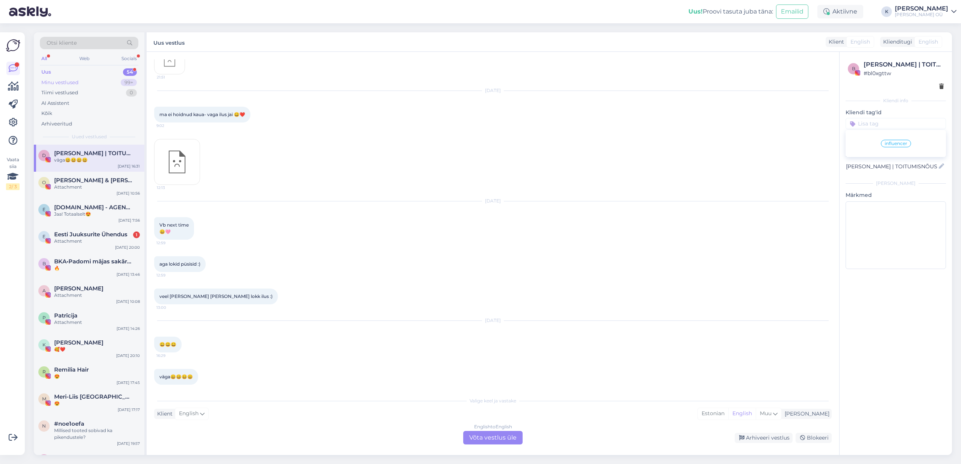
click at [52, 82] on div "Minu vestlused" at bounding box center [59, 83] width 37 height 8
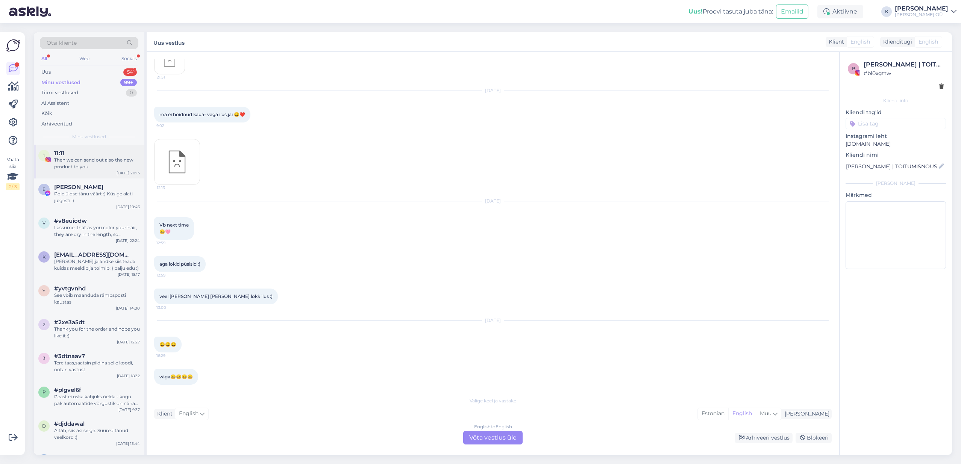
click at [86, 165] on div "Then we can send out also the new product to you." at bounding box center [97, 164] width 86 height 14
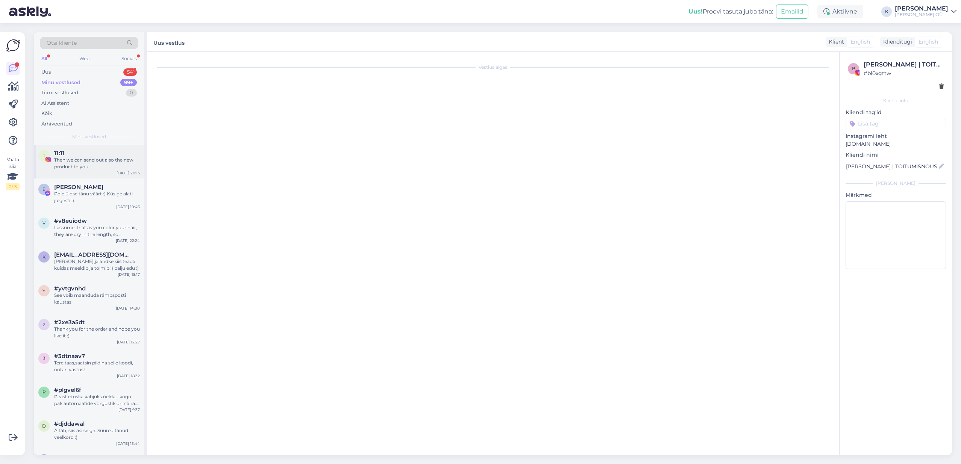
scroll to position [258, 0]
